Goal: Register for event/course

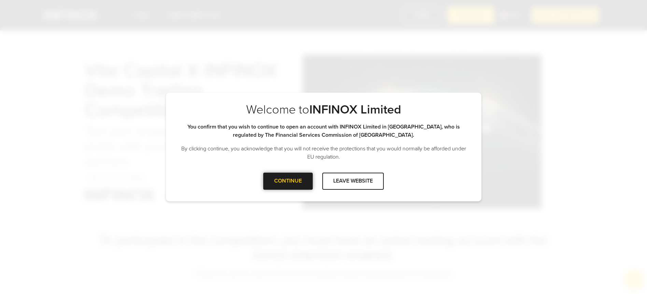
click at [302, 184] on div "CONTINUE" at bounding box center [287, 180] width 49 height 17
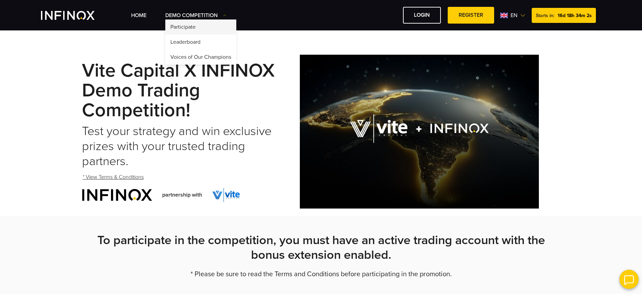
click at [195, 30] on link "Participate" at bounding box center [200, 26] width 71 height 15
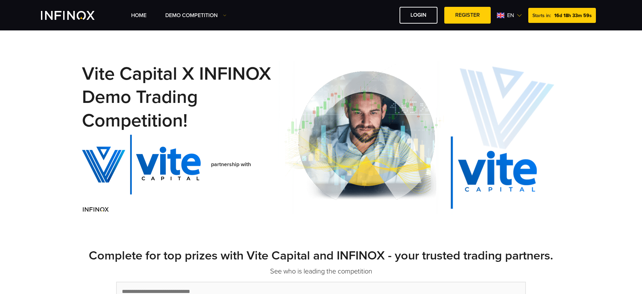
click at [202, 53] on link "Voices of Our Champions" at bounding box center [200, 60] width 71 height 15
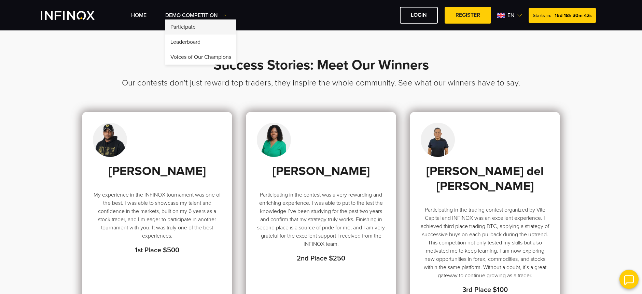
click at [187, 26] on link "Participate" at bounding box center [200, 26] width 71 height 15
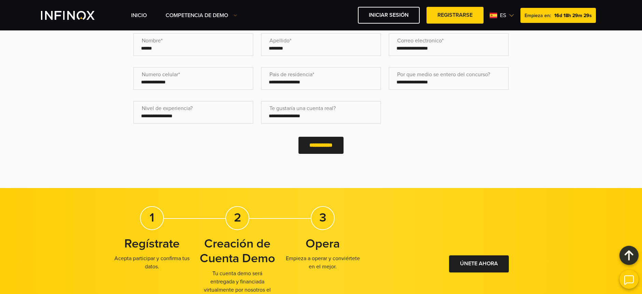
scroll to position [256, 0]
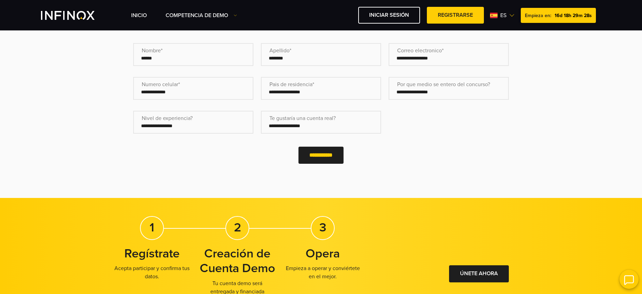
click at [141, 24] on div "INICIO Competencia de Demo" at bounding box center [321, 15] width 642 height 30
click at [141, 19] on div "INICIO Competencia de Demo Participar Empieza en: es English" at bounding box center [366, 15] width 470 height 17
click at [142, 17] on link "INICIO" at bounding box center [139, 15] width 16 height 8
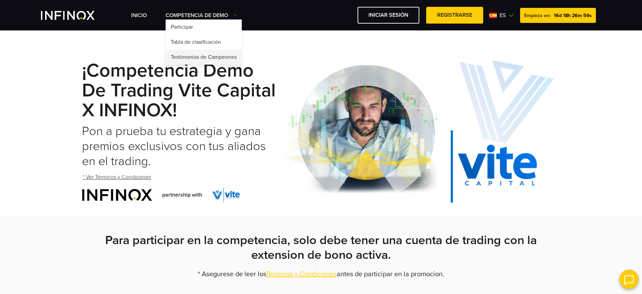
click at [195, 54] on link "Testimonios de Campeones" at bounding box center [204, 56] width 76 height 15
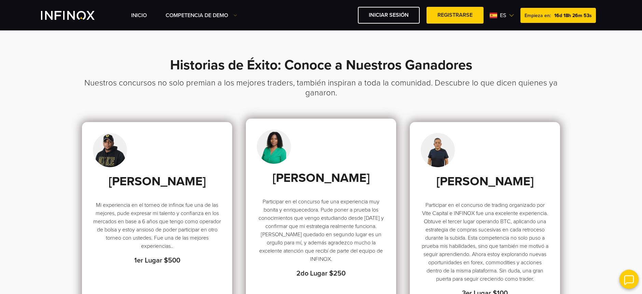
drag, startPoint x: 454, startPoint y: 174, endPoint x: 376, endPoint y: 158, distance: 79.8
click at [453, 174] on h3 "[PERSON_NAME]" at bounding box center [484, 181] width 128 height 15
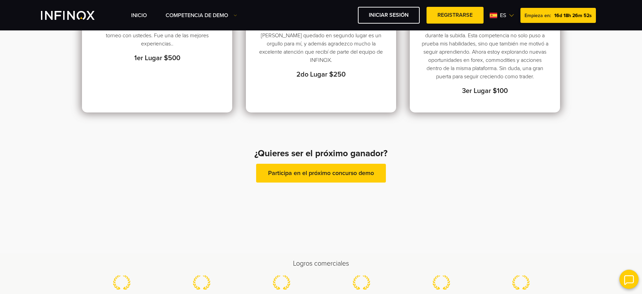
scroll to position [223, 0]
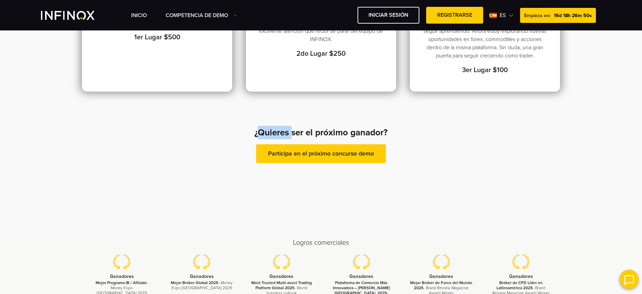
drag, startPoint x: 272, startPoint y: 144, endPoint x: 409, endPoint y: 146, distance: 136.9
click at [382, 139] on h4 "¿Quieres ser el próximo ganador?" at bounding box center [321, 132] width 188 height 13
click at [339, 158] on p "Participa en el próximo concurso demo" at bounding box center [321, 154] width 188 height 21
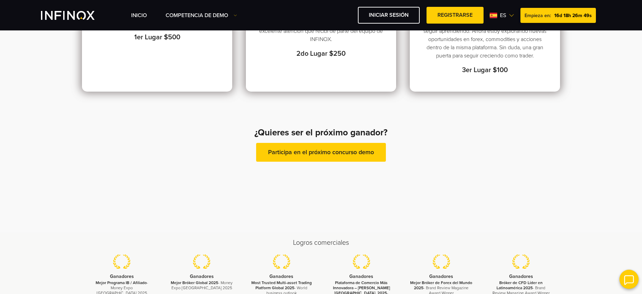
scroll to position [0, 0]
click at [335, 161] on link "Participa en el próximo concurso demo" at bounding box center [321, 152] width 130 height 19
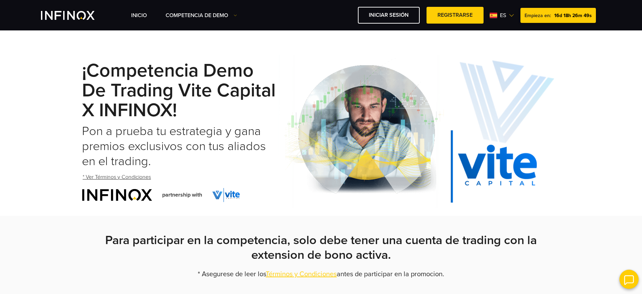
click at [565, 16] on span "16d 18h 26m 49s" at bounding box center [573, 16] width 38 height 6
